Goal: Task Accomplishment & Management: Manage account settings

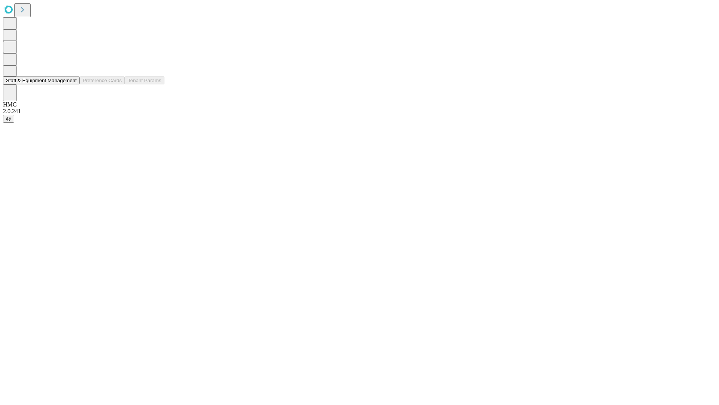
click at [72, 84] on button "Staff & Equipment Management" at bounding box center [41, 80] width 77 height 8
